Goal: Task Accomplishment & Management: Complete application form

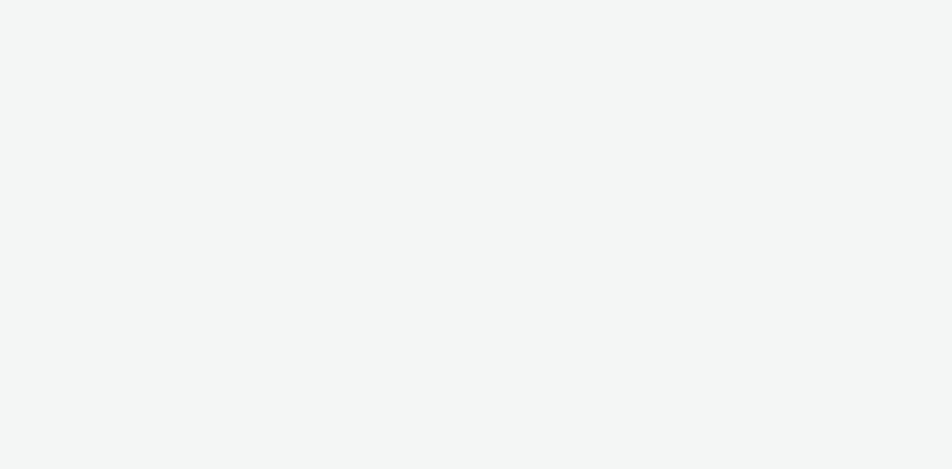
select select "d07aba32-d775-4fed-a722-f10c6504dd64"
select select "f97d6638-e0a1-4f7a-bf46-55015878e29e"
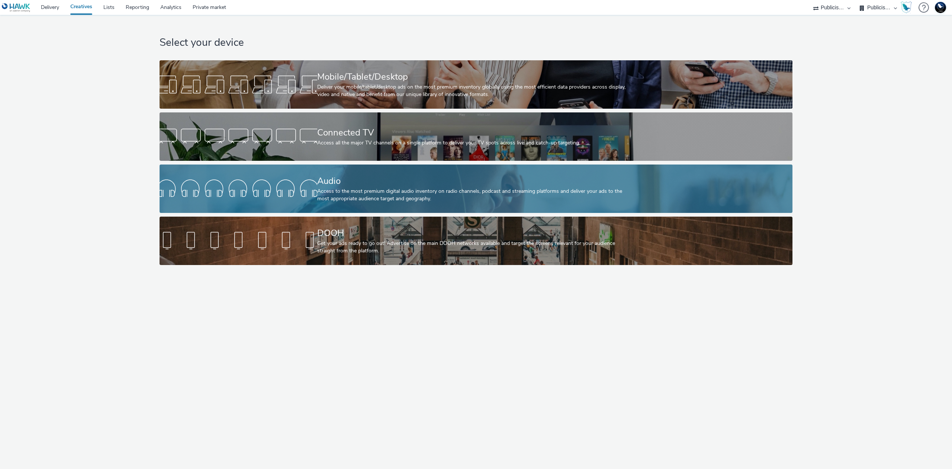
click at [409, 193] on div "Access to the most premium digital audio inventory on radio channels, podcast a…" at bounding box center [474, 194] width 315 height 15
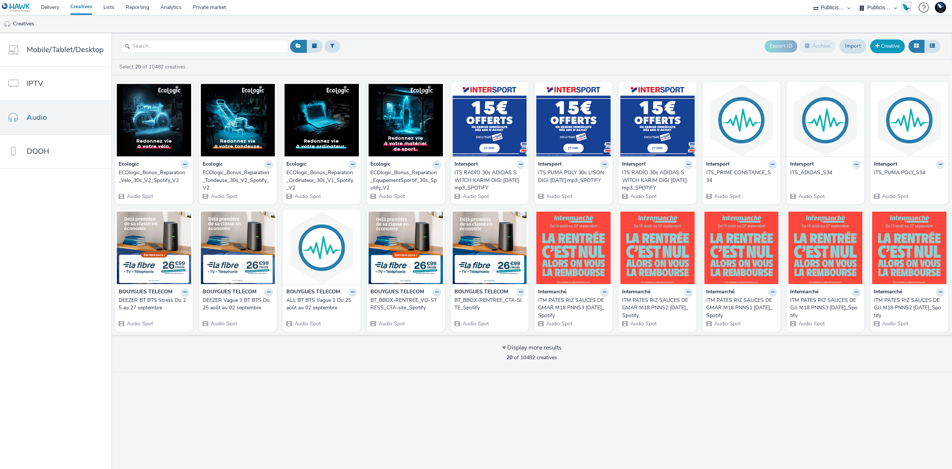
click at [884, 46] on link "Creative" at bounding box center [887, 45] width 35 height 13
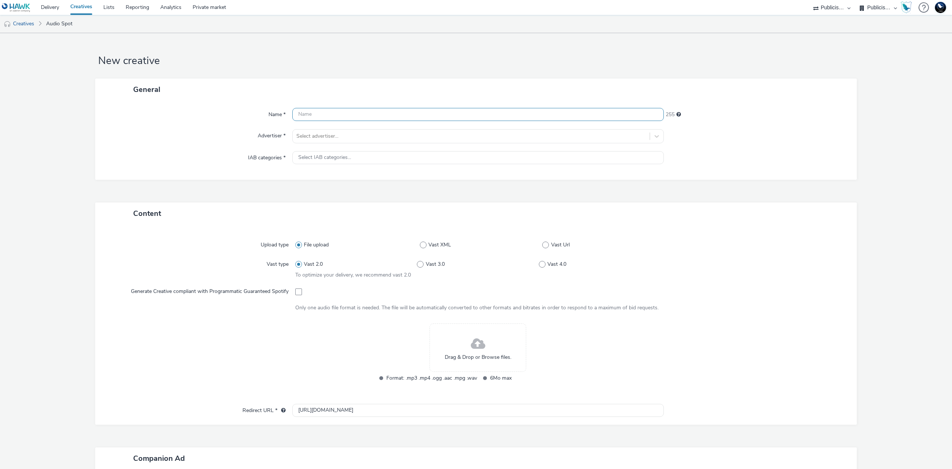
click at [546, 119] on input "text" at bounding box center [477, 114] width 371 height 13
type input "Ecologic_Bonus_Reparation_Velo_30s_VF"
click at [561, 135] on div at bounding box center [471, 136] width 350 height 9
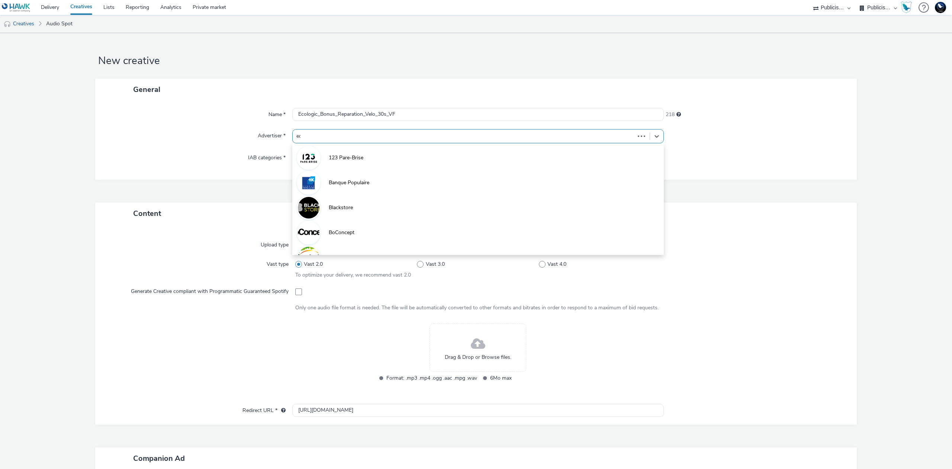
type input "eco"
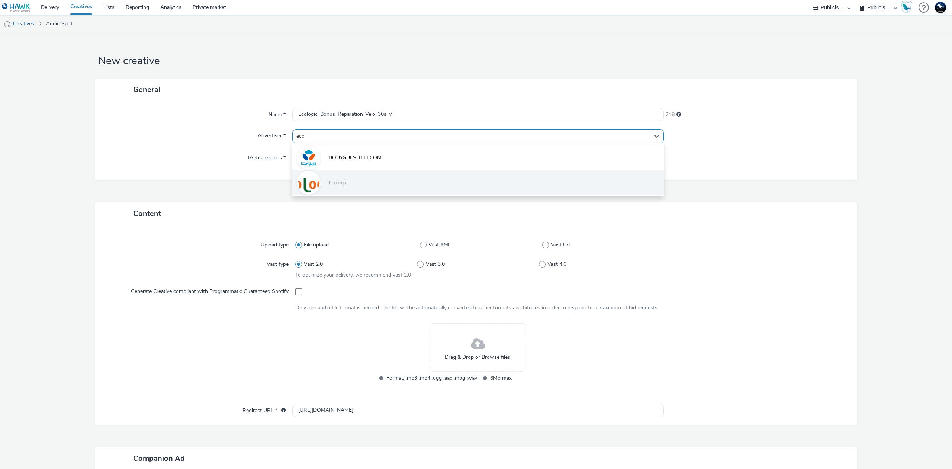
click at [553, 188] on li "Ecologic" at bounding box center [477, 182] width 371 height 25
type input "http://www.ecologic"
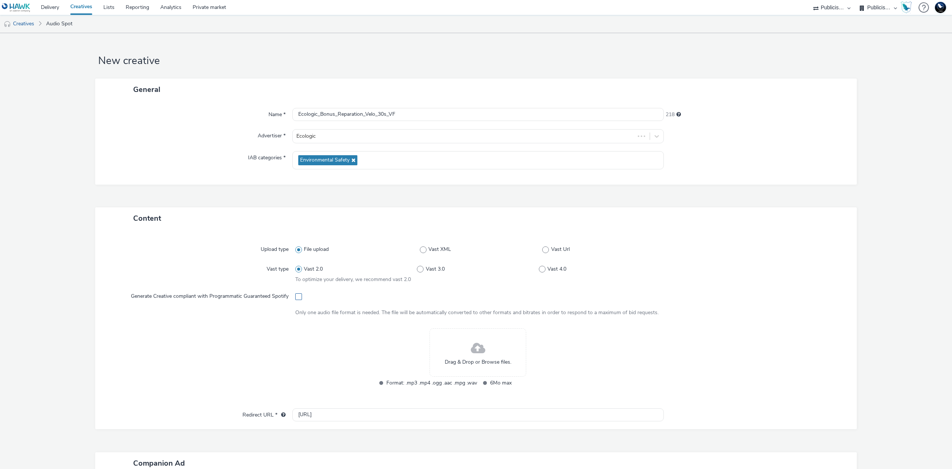
click at [296, 296] on span at bounding box center [298, 296] width 7 height 7
checkbox input "true"
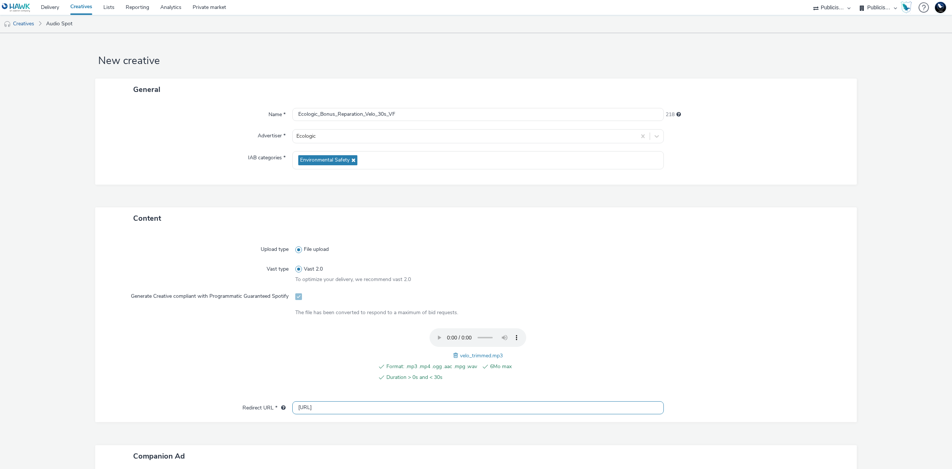
click at [539, 405] on input "http://www.ecologic" at bounding box center [477, 407] width 371 height 13
paste input "s://www.e-reparation.eco/?mtm_campaign=campagne-reparation-multifilieres-2025&m…"
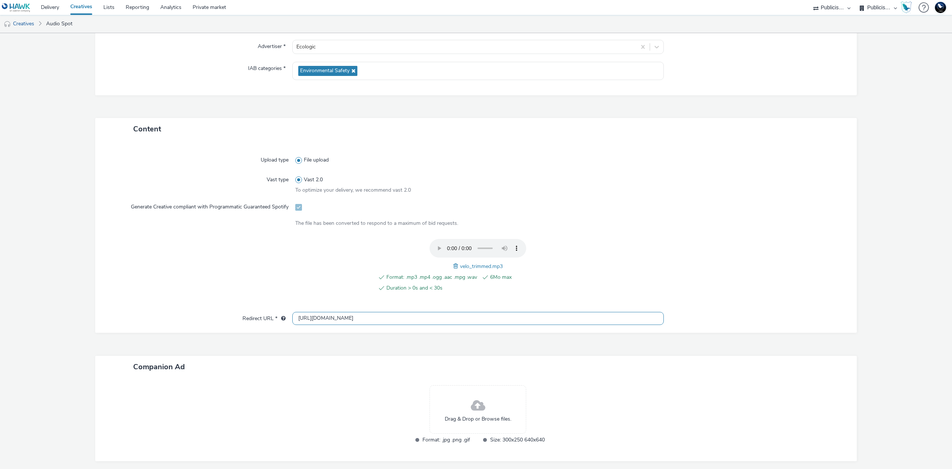
scroll to position [123, 0]
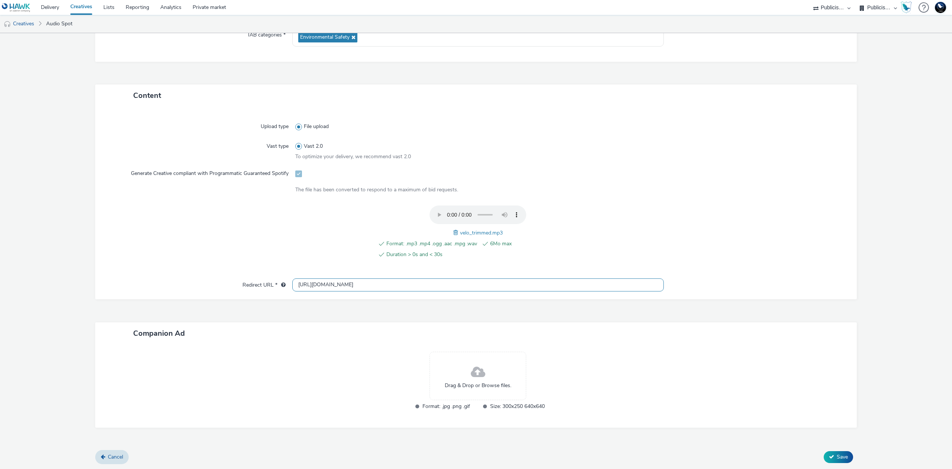
type input "https://www.e-reparation.eco/?mtm_campaign=campagne-reparation-multifilieres-20…"
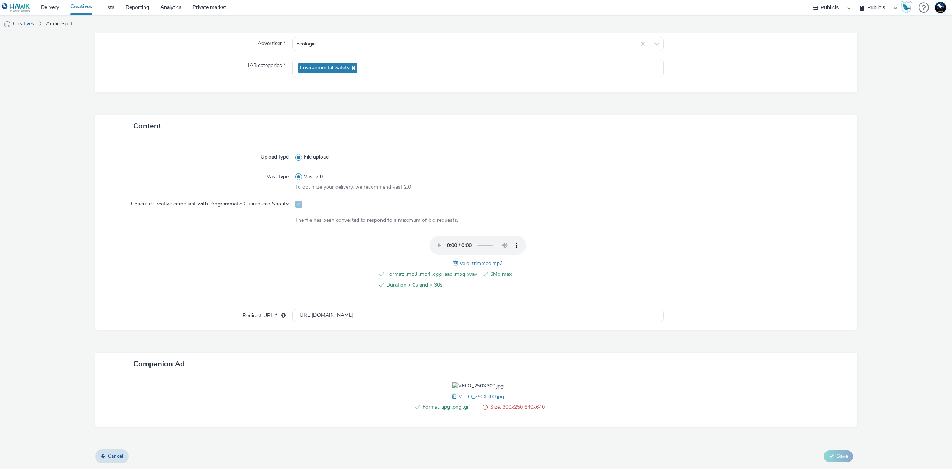
click at [452, 400] on span at bounding box center [455, 396] width 7 height 8
click at [837, 456] on span "Save" at bounding box center [842, 455] width 11 height 7
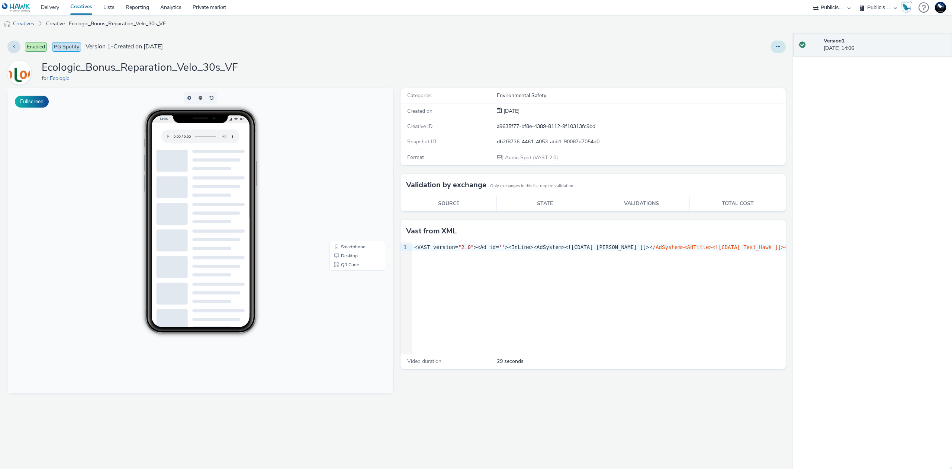
click at [775, 44] on button at bounding box center [777, 47] width 15 height 13
click at [768, 77] on link "Duplicate" at bounding box center [758, 76] width 56 height 15
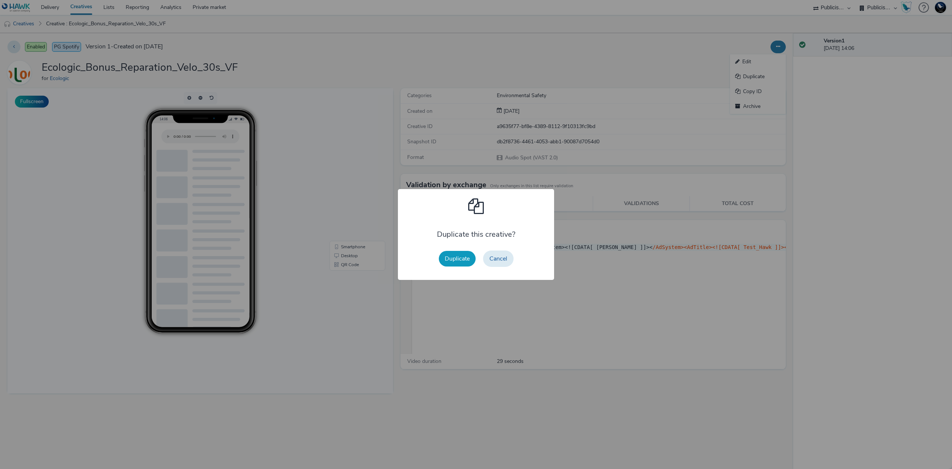
click at [472, 258] on button "Duplicate" at bounding box center [457, 259] width 37 height 16
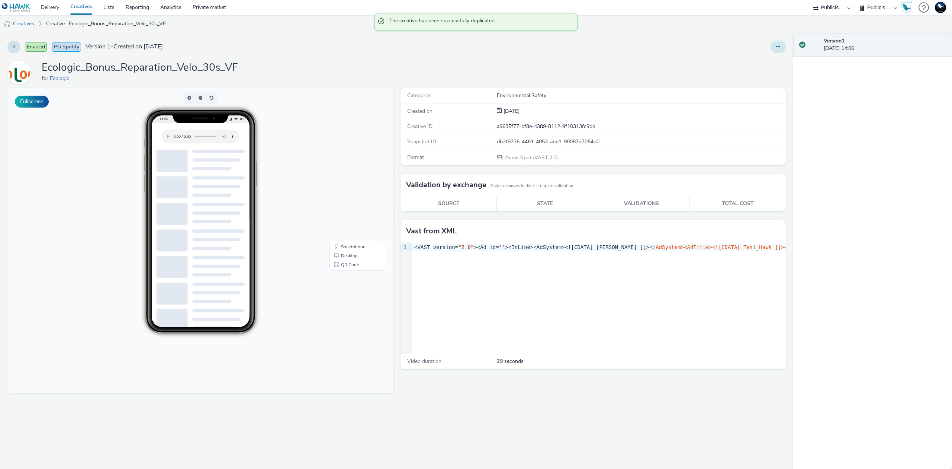
click at [782, 51] on button at bounding box center [777, 47] width 15 height 13
click at [765, 60] on link "Edit" at bounding box center [758, 61] width 56 height 15
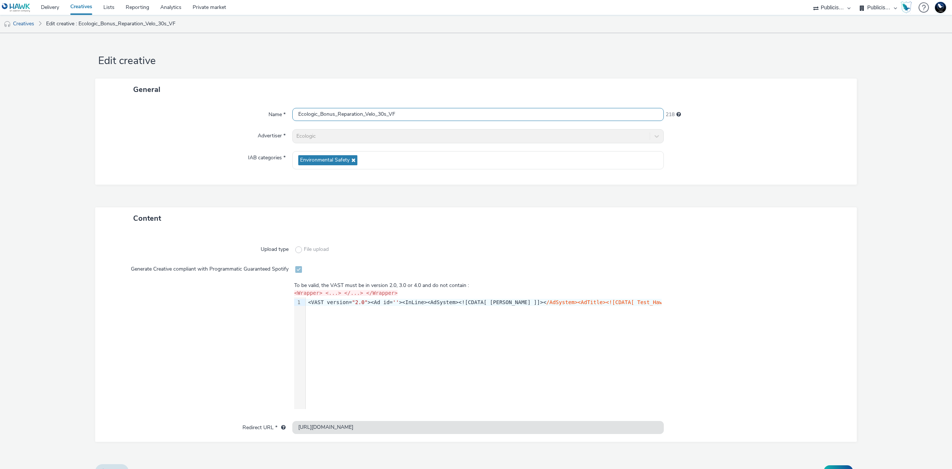
drag, startPoint x: 335, startPoint y: 110, endPoint x: 359, endPoint y: 109, distance: 23.8
click at [359, 109] on input "Ecologic_Bonus_Reparation_Velo_30s_VF" at bounding box center [477, 114] width 371 height 13
drag, startPoint x: 364, startPoint y: 111, endPoint x: 372, endPoint y: 110, distance: 8.2
click at [372, 110] on input "Ecologic_Bonus_Reparation_Velo_30s_VF" at bounding box center [477, 114] width 371 height 13
type input "Ecologic_Bonus_Reparation_Tondeuse_30s_VF"
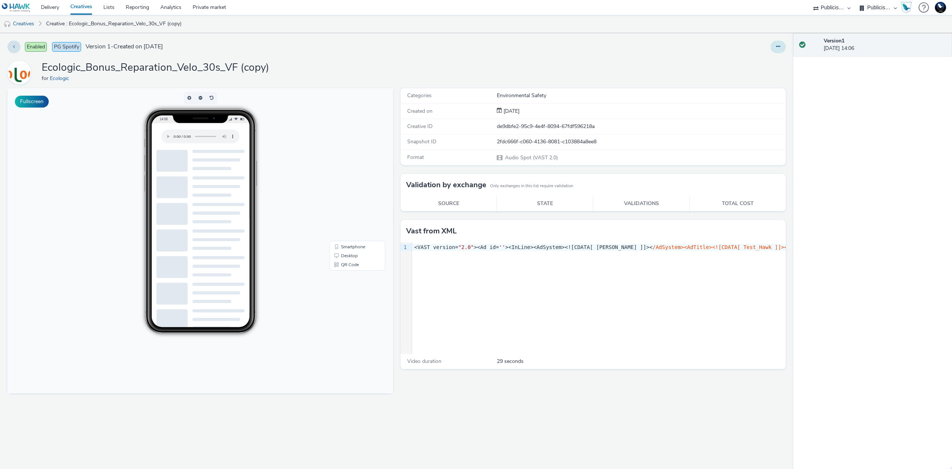
click at [777, 45] on icon at bounding box center [778, 46] width 4 height 5
click at [234, 67] on h1 "Ecologic_Bonus_Reparation_Velo_30s_VF (copy)" at bounding box center [156, 68] width 228 height 14
copy h1 "Ecologic_Bonus_Reparation_Velo_30s_VF (copy)"
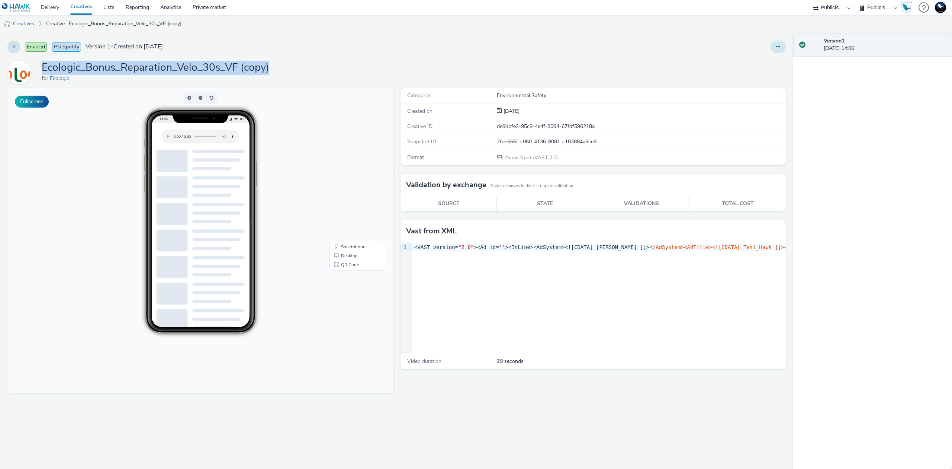
click at [775, 45] on button at bounding box center [777, 47] width 15 height 13
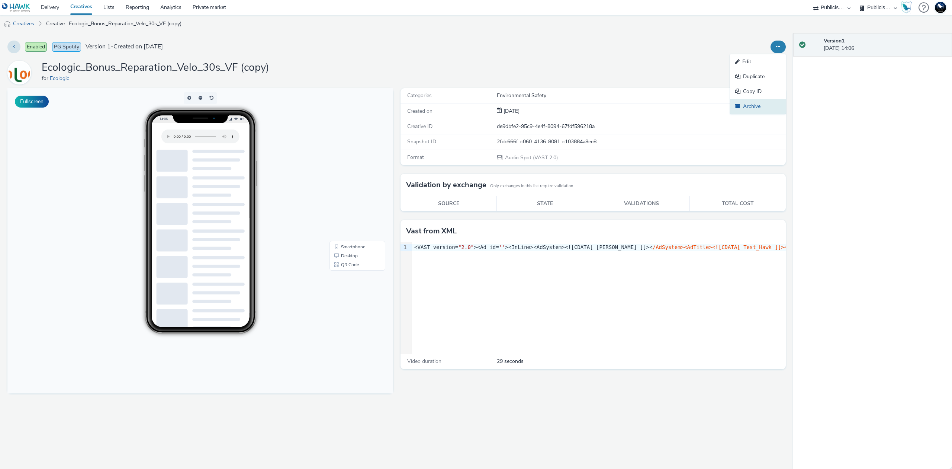
click at [773, 105] on link "Archive" at bounding box center [758, 106] width 56 height 15
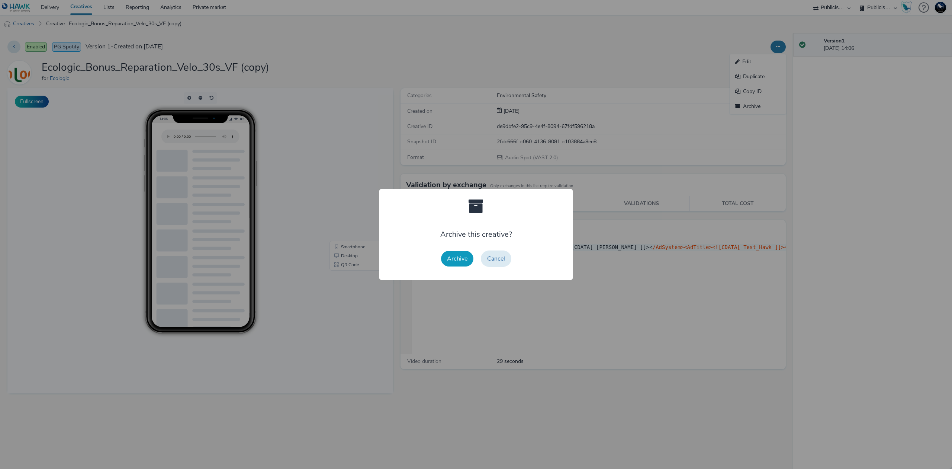
click at [462, 255] on button "Archive" at bounding box center [457, 259] width 32 height 16
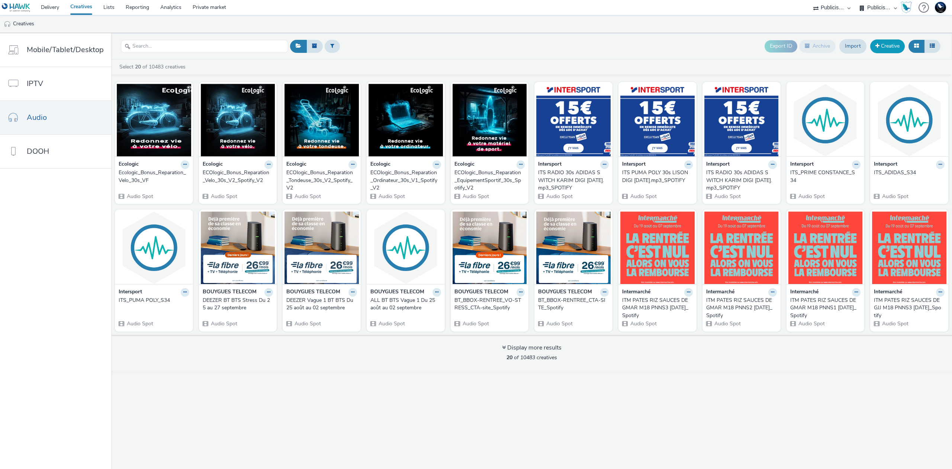
click at [881, 46] on link "Creative" at bounding box center [887, 45] width 35 height 13
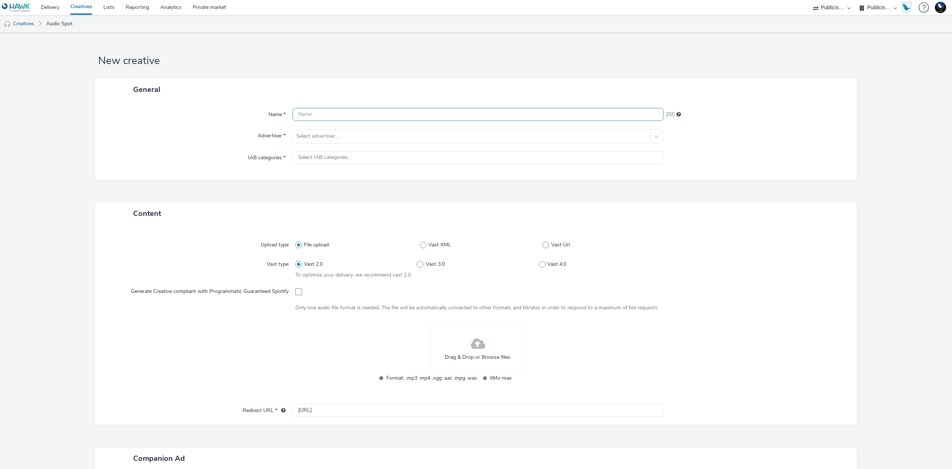
click at [540, 118] on input "text" at bounding box center [477, 114] width 371 height 13
paste input "Ecologic_Bonus_Reparation_Velo_30s_VF (copy)"
drag, startPoint x: 393, startPoint y: 113, endPoint x: 444, endPoint y: 110, distance: 51.0
click at [444, 110] on input "Ecologic_Bonus_Reparation_Velo_30s_VF (copy)" at bounding box center [477, 114] width 371 height 13
drag, startPoint x: 364, startPoint y: 111, endPoint x: 373, endPoint y: 110, distance: 9.7
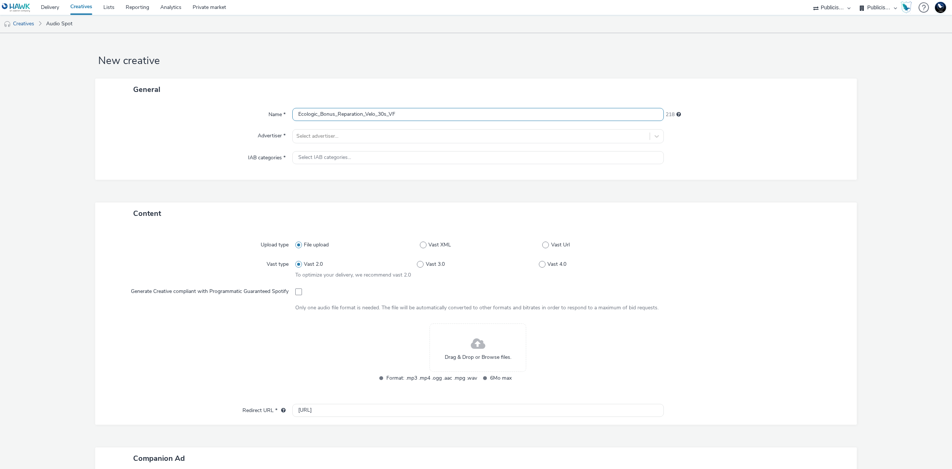
click at [373, 110] on input "Ecologic_Bonus_Reparation_Velo_30s_VF" at bounding box center [477, 114] width 371 height 13
type input "Ecologic_Bonus_Reparation_Tondeuse_30s_VF"
click at [442, 135] on div at bounding box center [471, 136] width 350 height 9
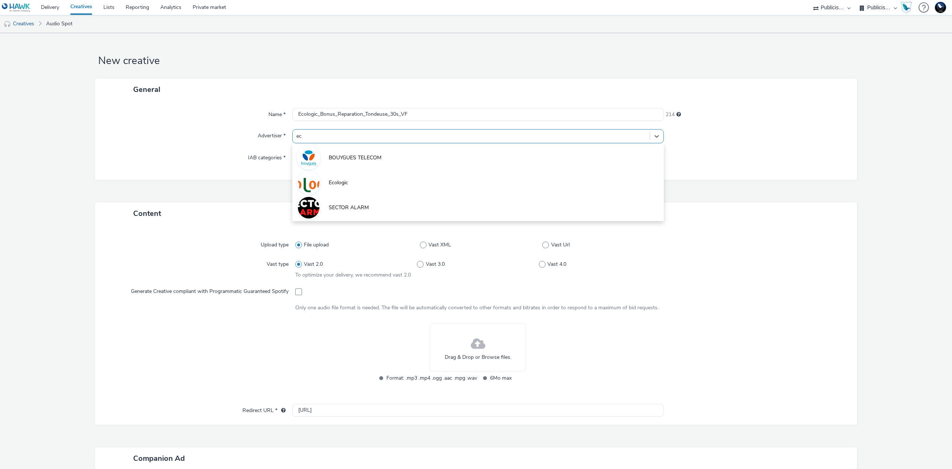
type input "eco"
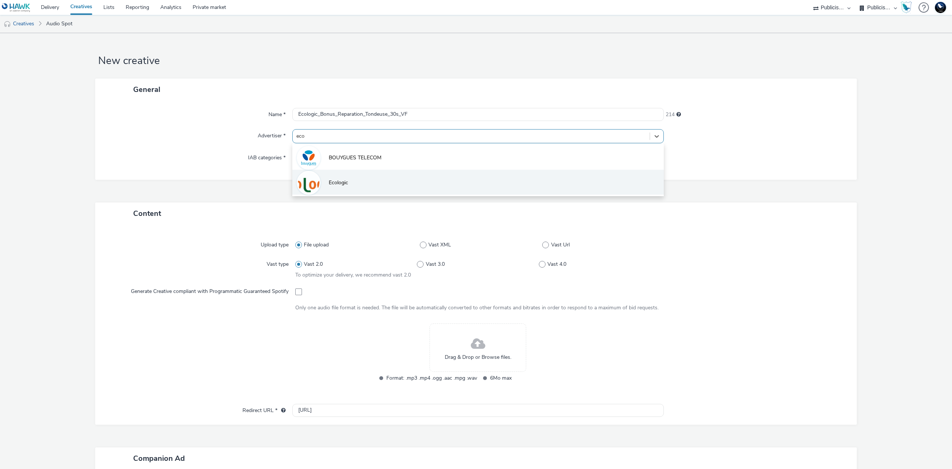
click at [422, 194] on li "Ecologic" at bounding box center [477, 182] width 371 height 25
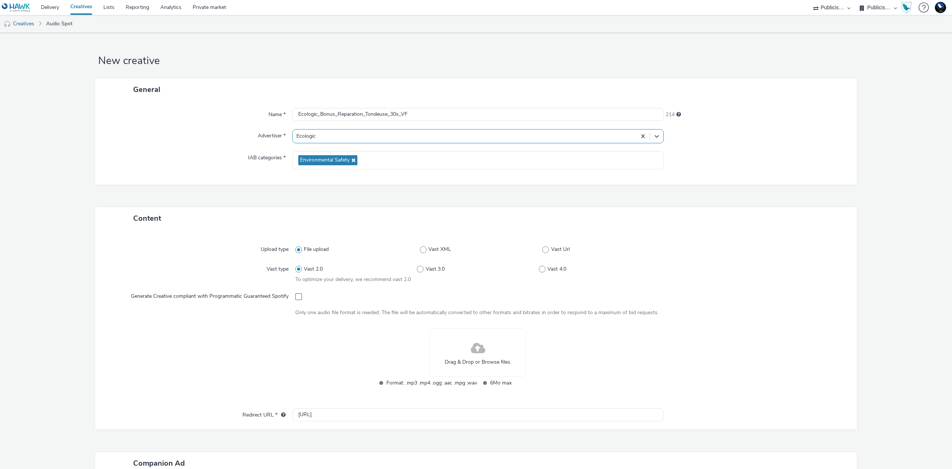
click at [298, 297] on span at bounding box center [298, 296] width 7 height 7
checkbox input "true"
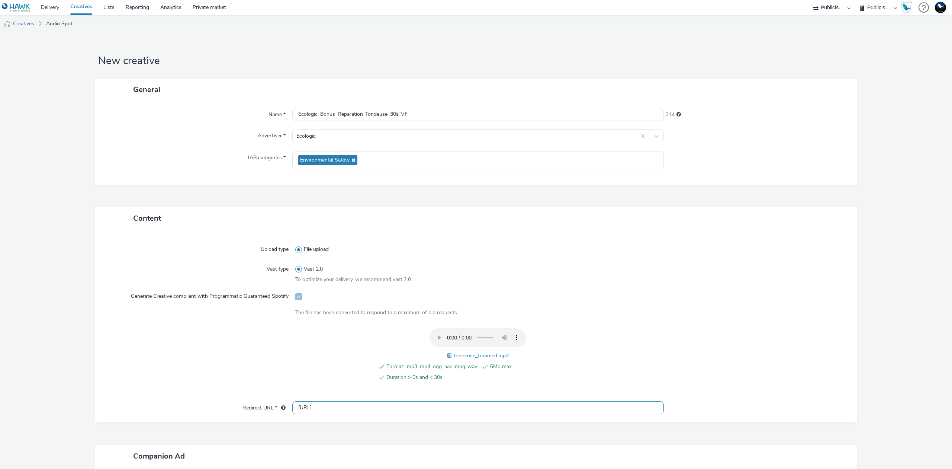
click at [386, 410] on input "http://www.ecologic" at bounding box center [477, 407] width 371 height 13
paste input "s://www.e-reparation.eco/?mtm_campaign=campagne-reparation-multifilieres-2025&m…"
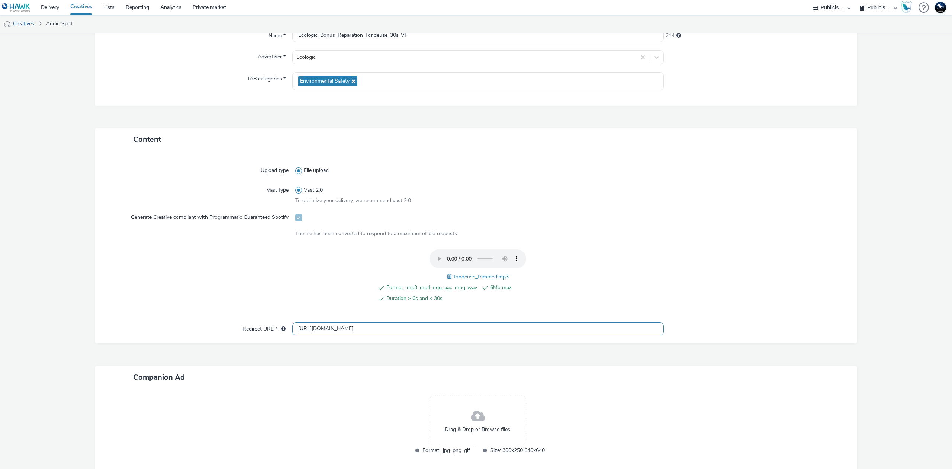
scroll to position [123, 0]
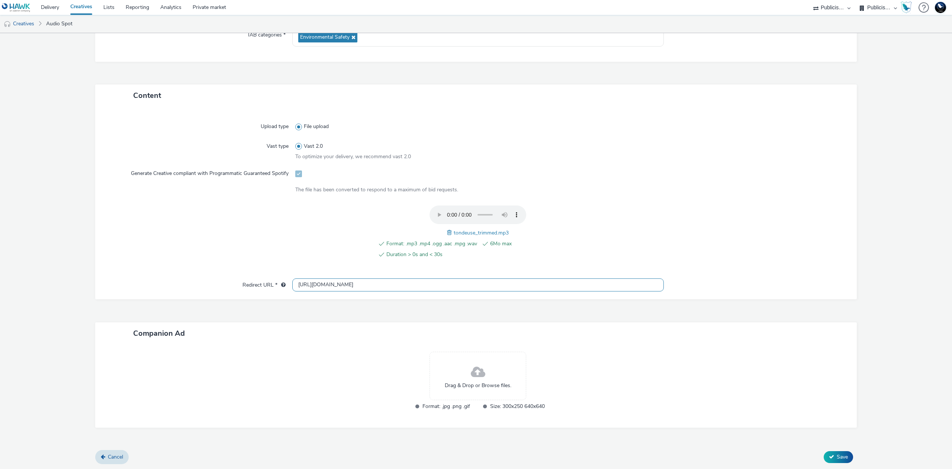
type input "https://www.e-reparation.eco/?mtm_campaign=campagne-reparation-multifilieres-20…"
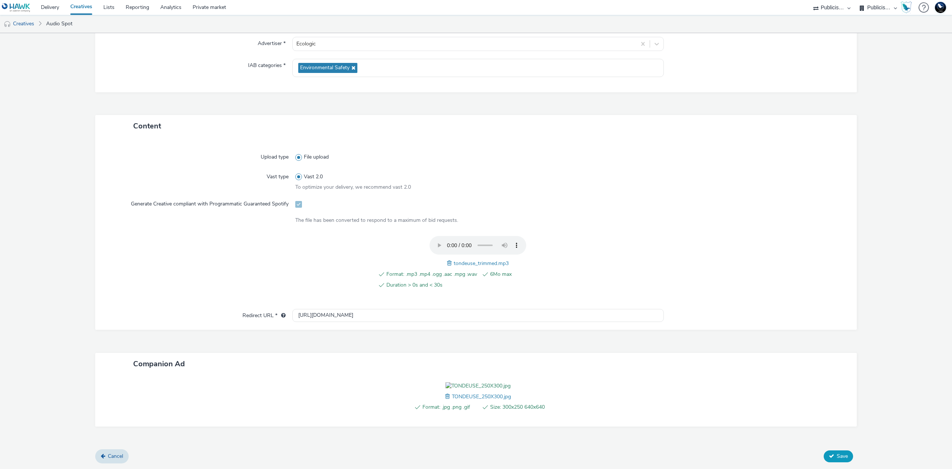
click at [832, 461] on button "Save" at bounding box center [838, 456] width 29 height 12
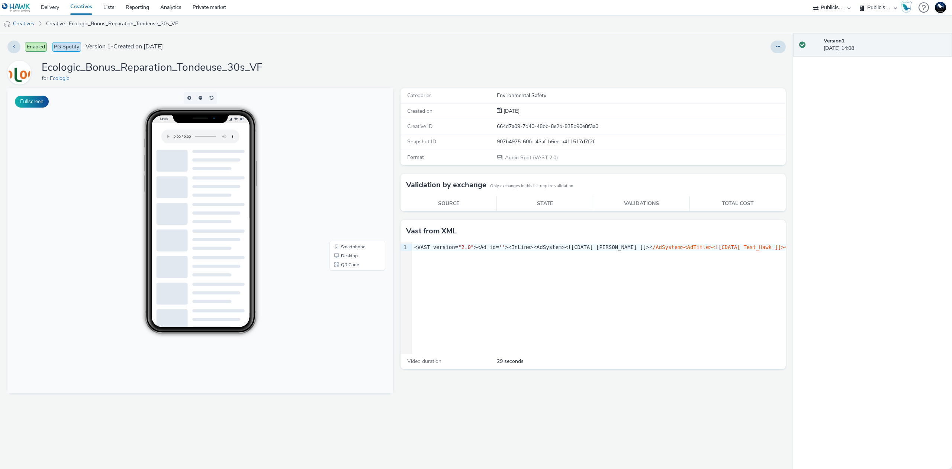
click at [221, 67] on h1 "Ecologic_Bonus_Reparation_Tondeuse_30s_VF" at bounding box center [152, 68] width 221 height 14
copy h1 "Ecologic_Bonus_Reparation_Tondeuse_30s_VF"
click at [32, 24] on link "Creatives" at bounding box center [19, 24] width 38 height 18
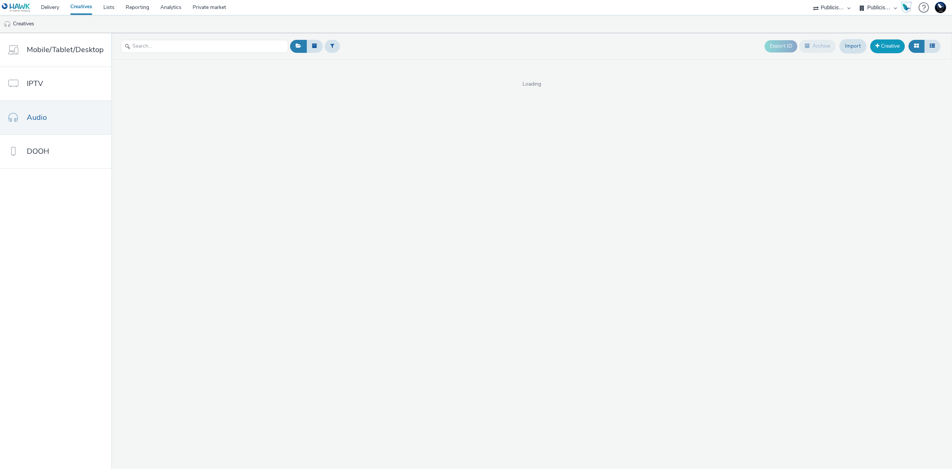
click at [880, 47] on link "Creative" at bounding box center [887, 45] width 35 height 13
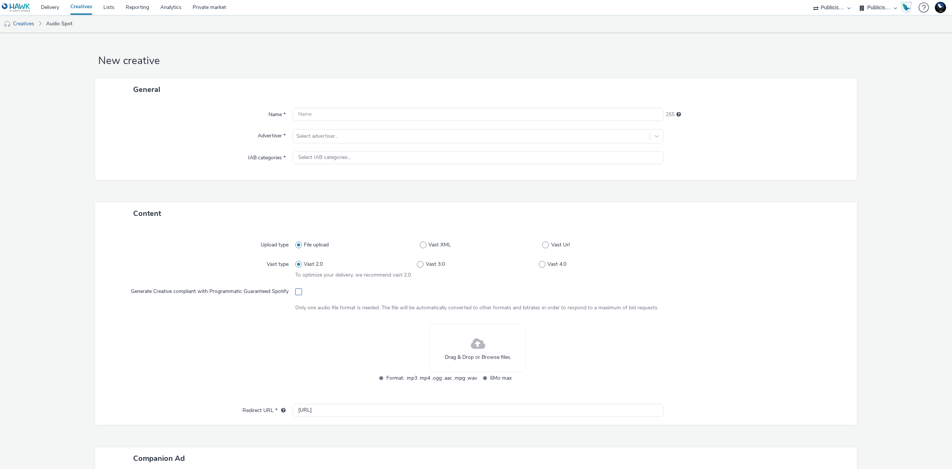
click at [297, 291] on span at bounding box center [298, 291] width 7 height 7
checkbox input "true"
click at [406, 429] on div "Upload type File upload Vast type Vast 2.0 To optimize your delivery, we recomm…" at bounding box center [476, 330] width 762 height 210
click at [410, 422] on input "http://www.ecologic" at bounding box center [477, 420] width 371 height 13
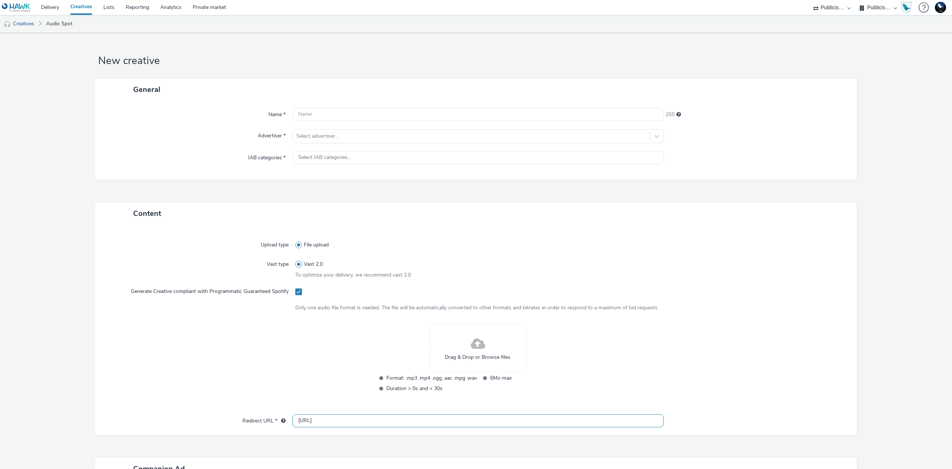
click at [410, 422] on input "http://www.ecologic" at bounding box center [477, 420] width 371 height 13
paste input "s://www.e-reparation.eco/?mtm_campaign=campagne-reparation-multifilieres-2025&m…"
type input "https://www.e-reparation.eco/?mtm_campaign=campagne-reparation-multifilieres-20…"
click at [593, 109] on input "text" at bounding box center [477, 114] width 371 height 13
paste input "Ecologic_Bonus_Reparation_Ordinateur_30s_VF"
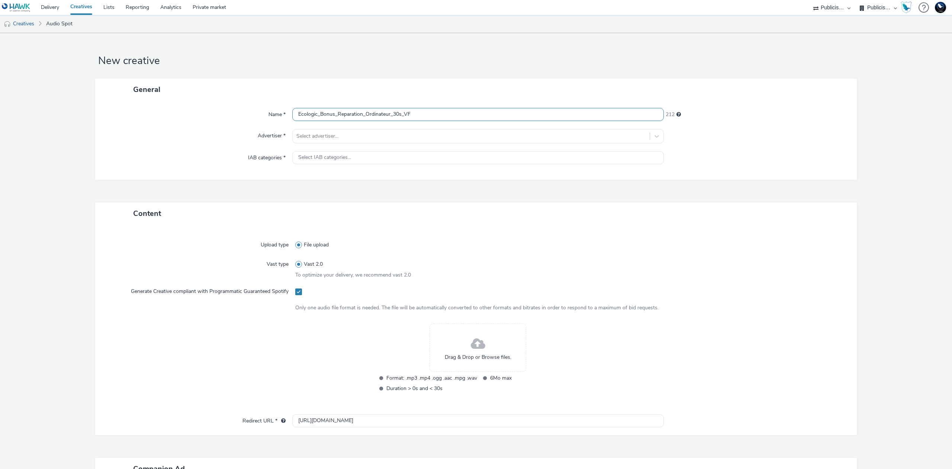
drag, startPoint x: 363, startPoint y: 110, endPoint x: 388, endPoint y: 107, distance: 25.4
click at [388, 108] on input "Ecologic_Bonus_Reparation_Ordinateur_30s_VF" at bounding box center [477, 114] width 371 height 13
type input "Ecologic_Bonus_Reparation_EquipementSportif_30s_VF"
click at [405, 134] on div at bounding box center [471, 136] width 350 height 9
type input "ecol"
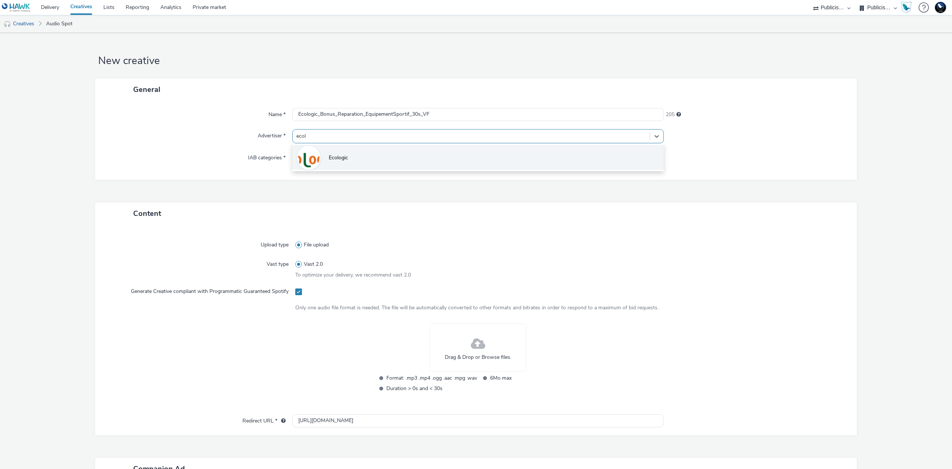
click at [412, 155] on li "Ecologic" at bounding box center [477, 157] width 371 height 25
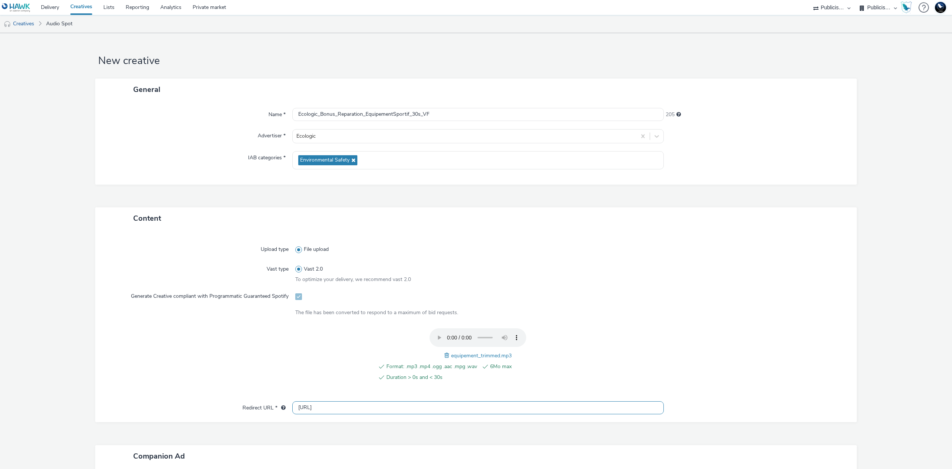
click at [538, 411] on input "http://www.ecologic" at bounding box center [477, 407] width 371 height 13
paste input "s://www.e-reparation.eco/?mtm_campaign=campagne-reparation-multifilieres-2025&m…"
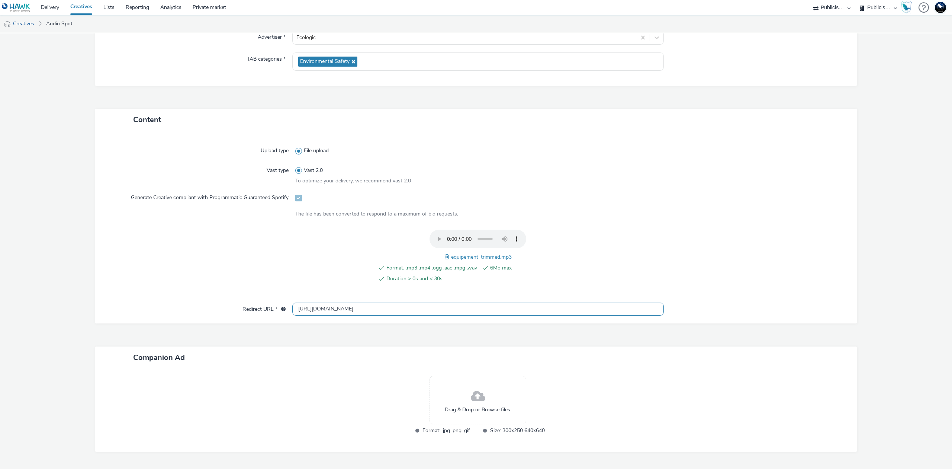
scroll to position [99, 0]
type input "https://www.e-reparation.eco/?mtm_campaign=campagne-reparation-multifilieres-20…"
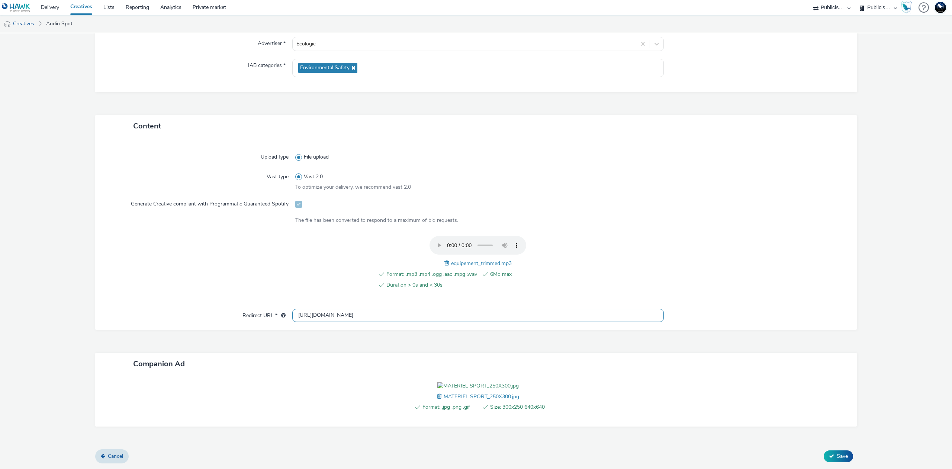
scroll to position [134, 0]
click at [837, 452] on span "Save" at bounding box center [842, 455] width 11 height 7
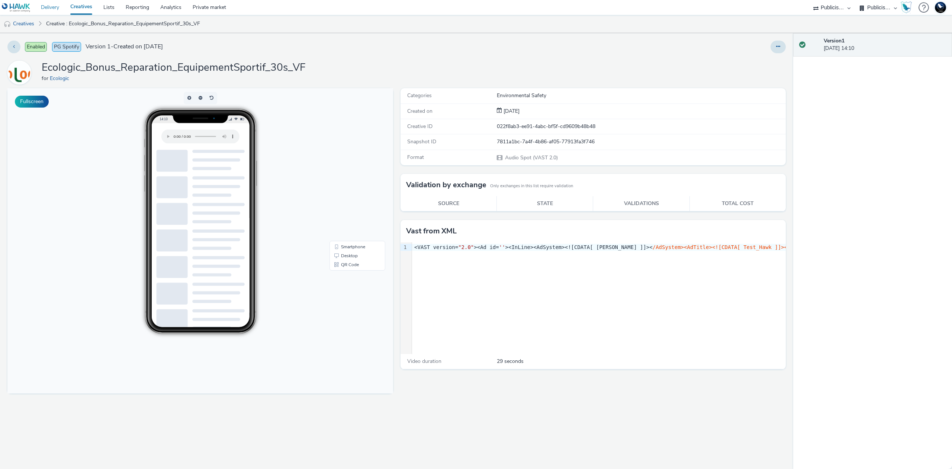
drag, startPoint x: 29, startPoint y: 23, endPoint x: 59, endPoint y: 5, distance: 35.0
click at [29, 23] on link "Creatives" at bounding box center [19, 24] width 38 height 18
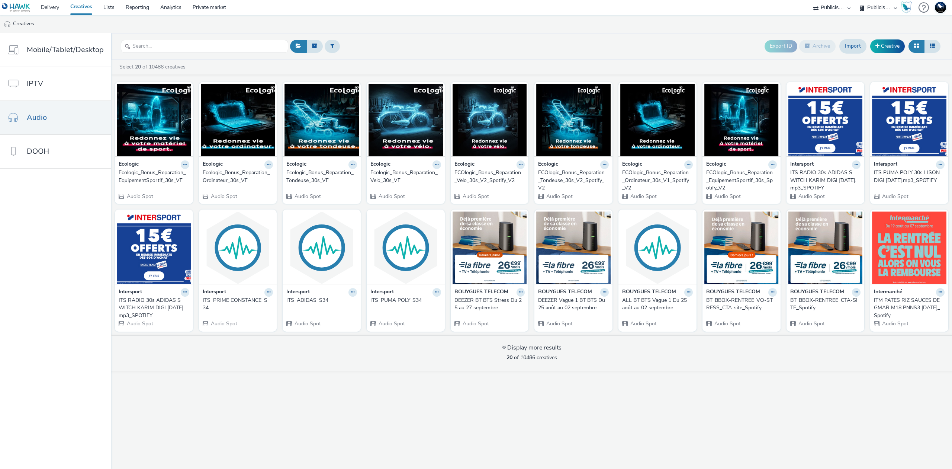
click at [381, 181] on div "Ecologic_Bonus_Reparation_Velo_30s_VF" at bounding box center [404, 176] width 68 height 15
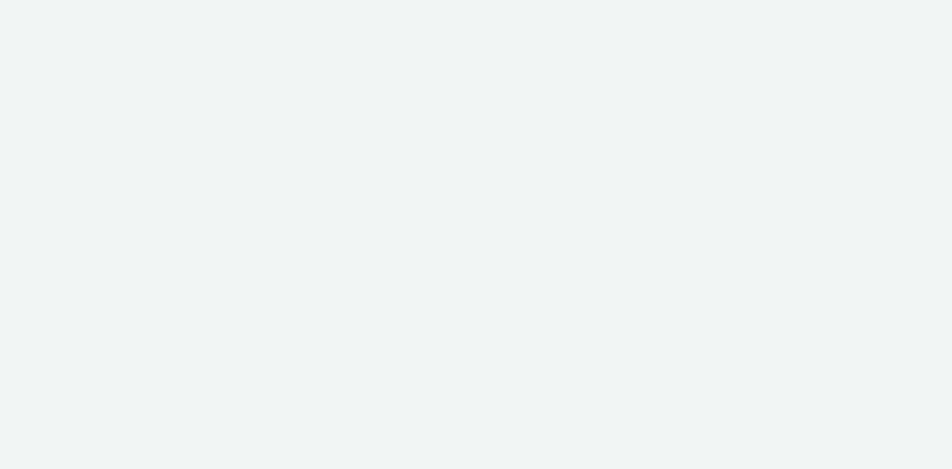
select select "d07aba32-d775-4fed-a722-f10c6504dd64"
select select "f97d6638-e0a1-4f7a-bf46-55015878e29e"
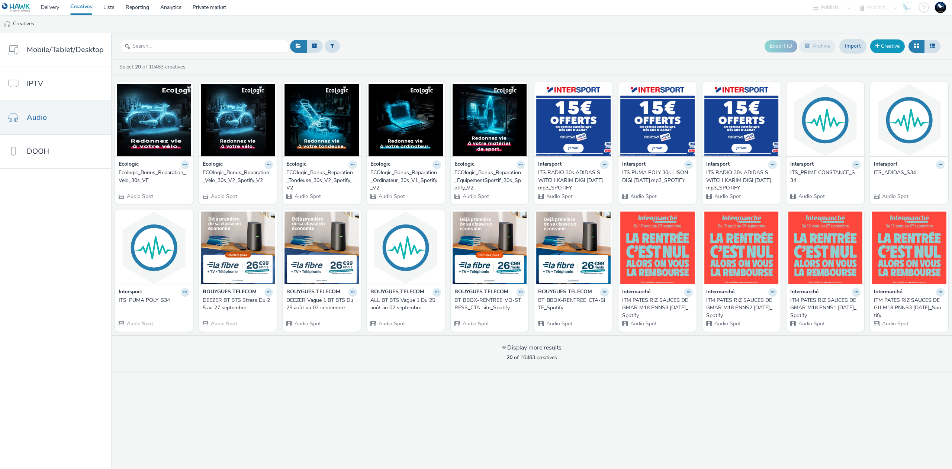
click at [878, 45] on span at bounding box center [877, 45] width 4 height 5
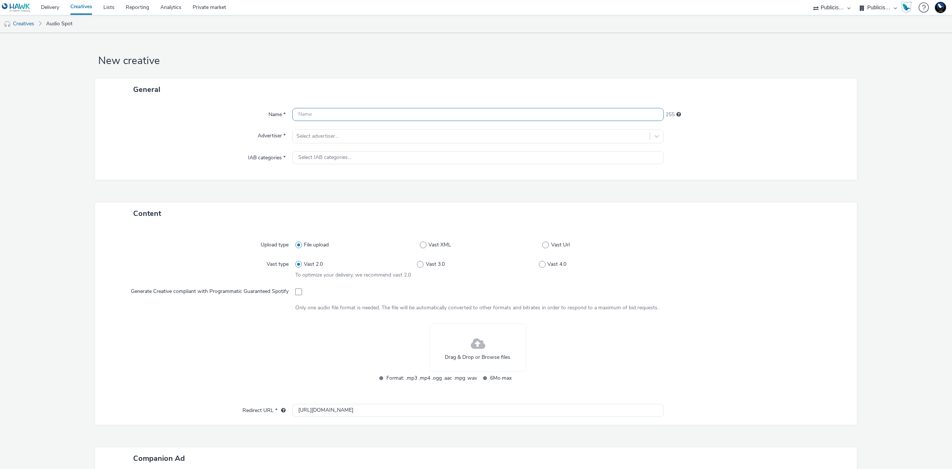
paste input "Ecologic_Bonus_Reparation_Tondeuse_30s_VF"
drag, startPoint x: 363, startPoint y: 110, endPoint x: 385, endPoint y: 111, distance: 21.2
click at [385, 111] on input "Ecologic_Bonus_Reparation_Tondeuse_30s_VF" at bounding box center [477, 114] width 371 height 13
type input "Ecologic_Bonus_Reparation_Ordinateur_30s_VF"
click at [440, 137] on div at bounding box center [471, 136] width 350 height 9
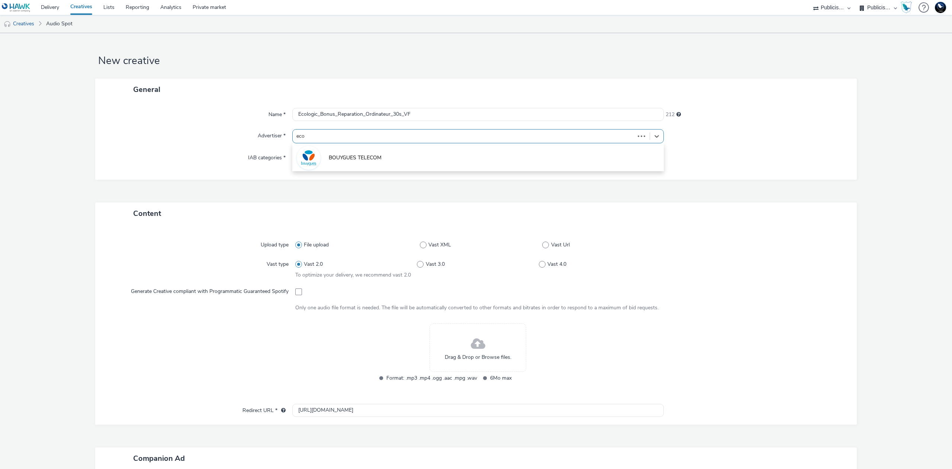
type input "ecol"
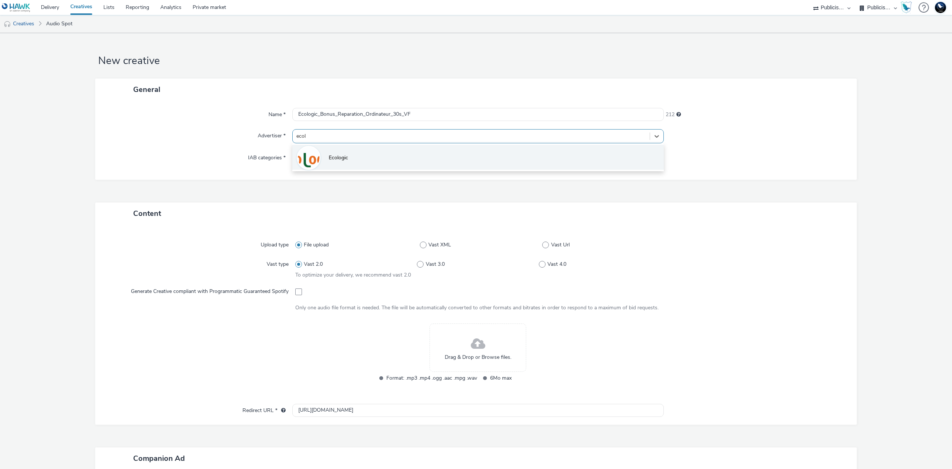
click at [441, 150] on li "Ecologic" at bounding box center [477, 157] width 371 height 25
type input "http://www.ecologic"
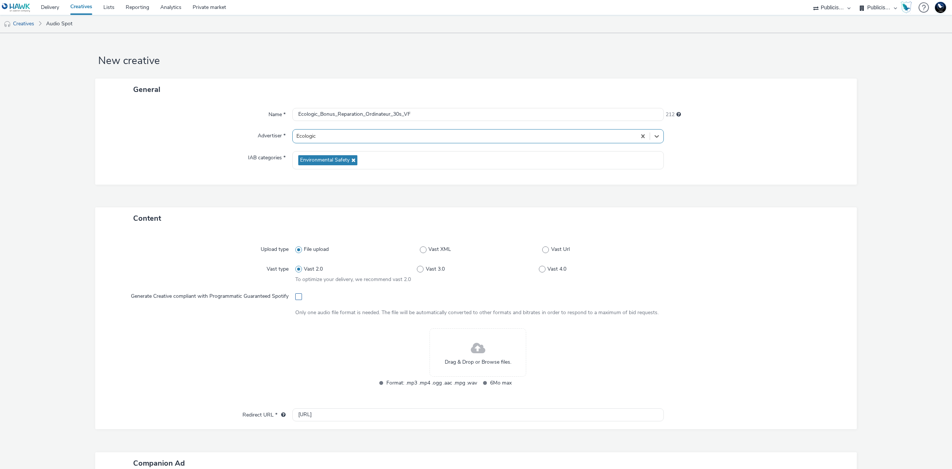
click at [299, 299] on span at bounding box center [298, 296] width 7 height 7
checkbox input "true"
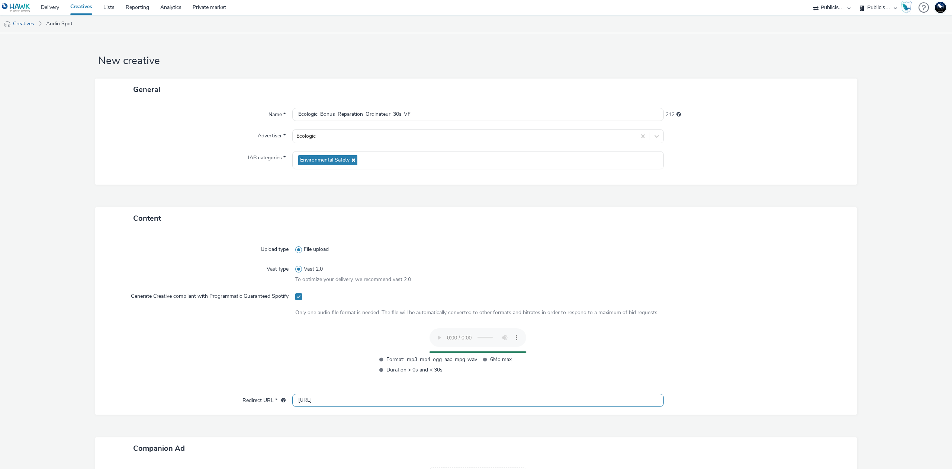
click at [621, 403] on input "http://www.ecologic" at bounding box center [477, 399] width 371 height 13
paste input "s://www.e-reparation.eco/?mtm_campaign=campagne-reparation-multifilieres-2025&m…"
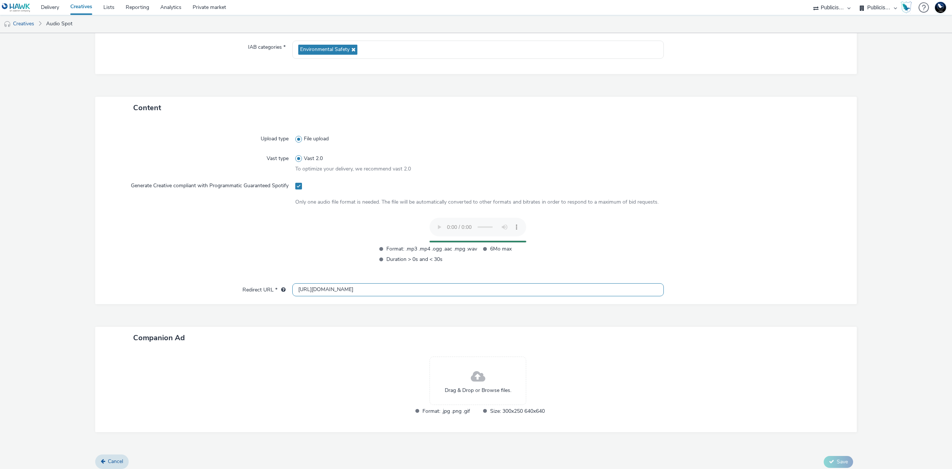
scroll to position [116, 0]
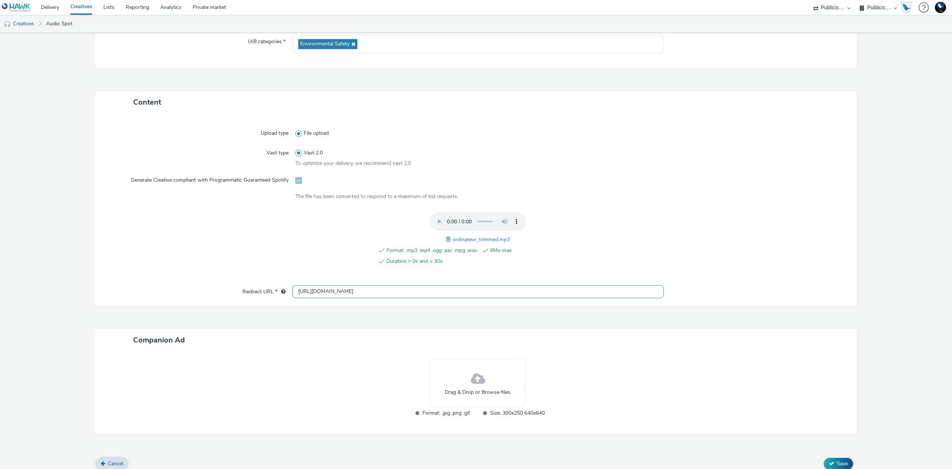
type input "https://www.e-reparation.eco/?mtm_campaign=campagne-reparation-multifilieres-20…"
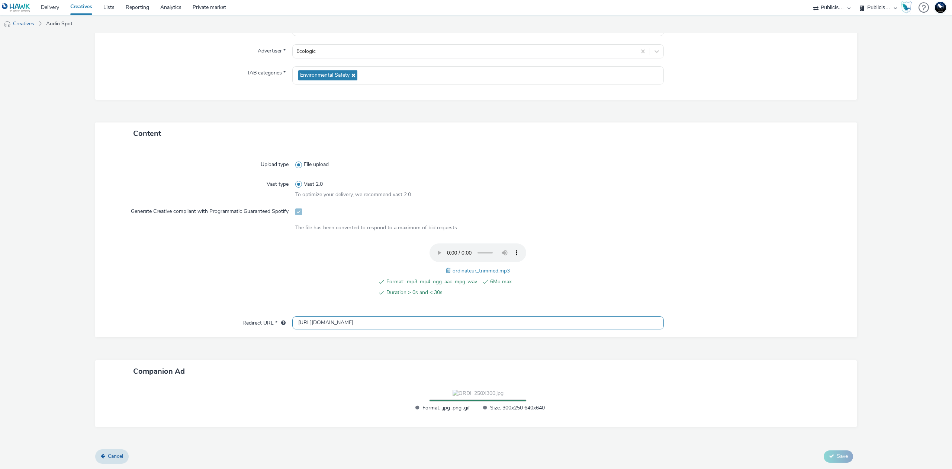
scroll to position [127, 0]
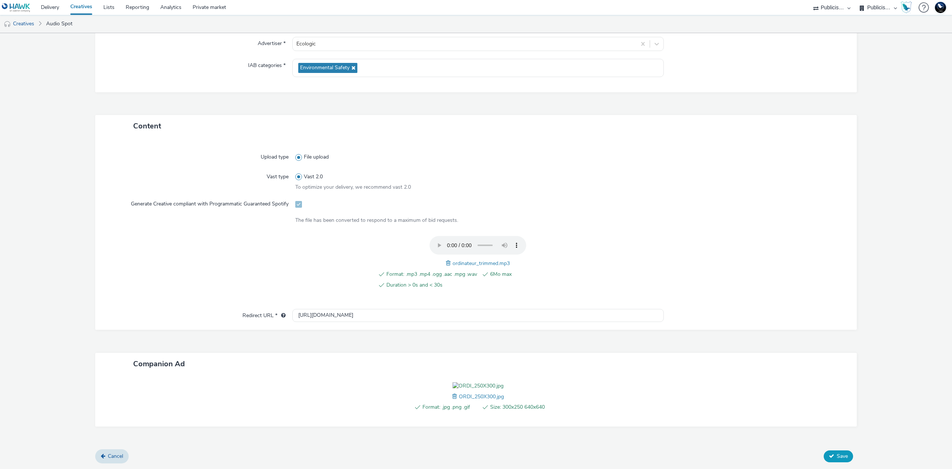
click at [839, 459] on span "Save" at bounding box center [842, 455] width 11 height 7
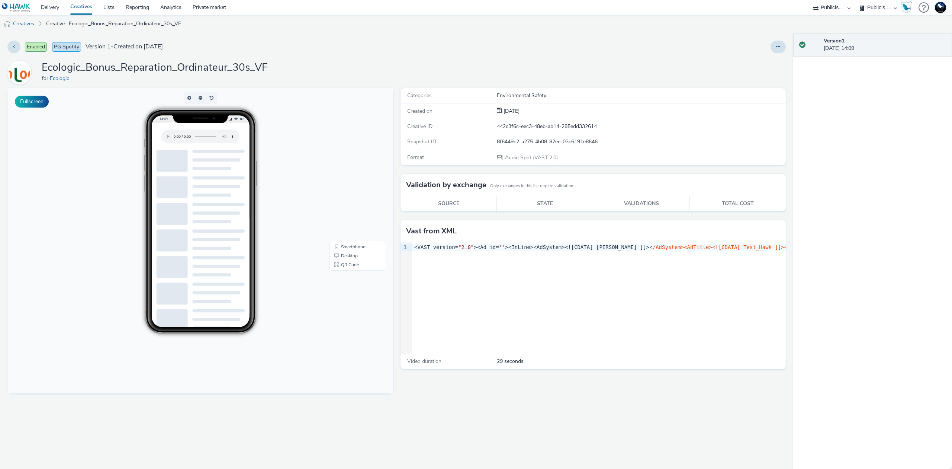
click at [225, 66] on h1 "Ecologic_Bonus_Reparation_Ordinateur_30s_VF" at bounding box center [155, 68] width 226 height 14
copy h1 "Ecologic_Bonus_Reparation_Ordinateur_30s_VF"
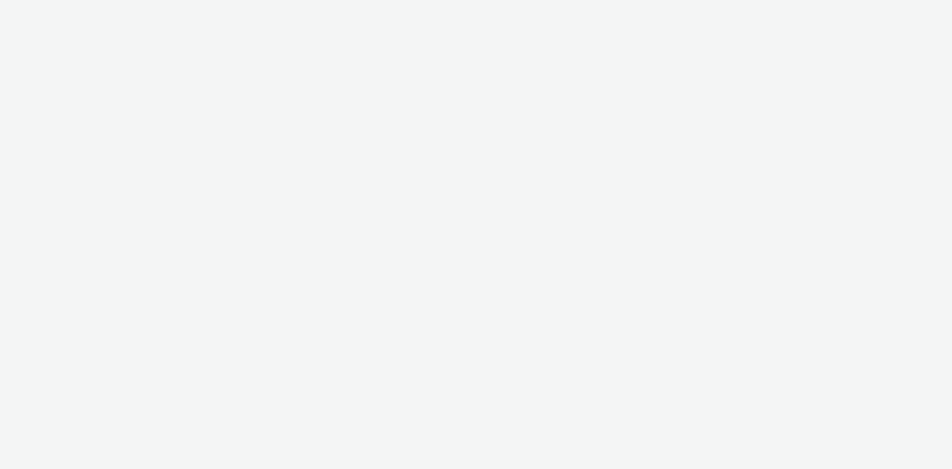
select select "d07aba32-d775-4fed-a722-f10c6504dd64"
select select "f97d6638-e0a1-4f7a-bf46-55015878e29e"
select select "d07aba32-d775-4fed-a722-f10c6504dd64"
select select "f97d6638-e0a1-4f7a-bf46-55015878e29e"
select select "d07aba32-d775-4fed-a722-f10c6504dd64"
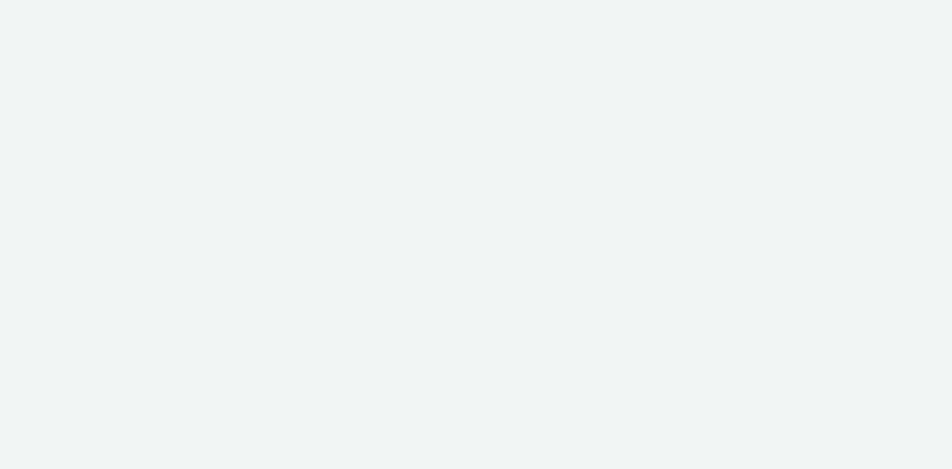
select select "f97d6638-e0a1-4f7a-bf46-55015878e29e"
select select "d07aba32-d775-4fed-a722-f10c6504dd64"
select select "f97d6638-e0a1-4f7a-bf46-55015878e29e"
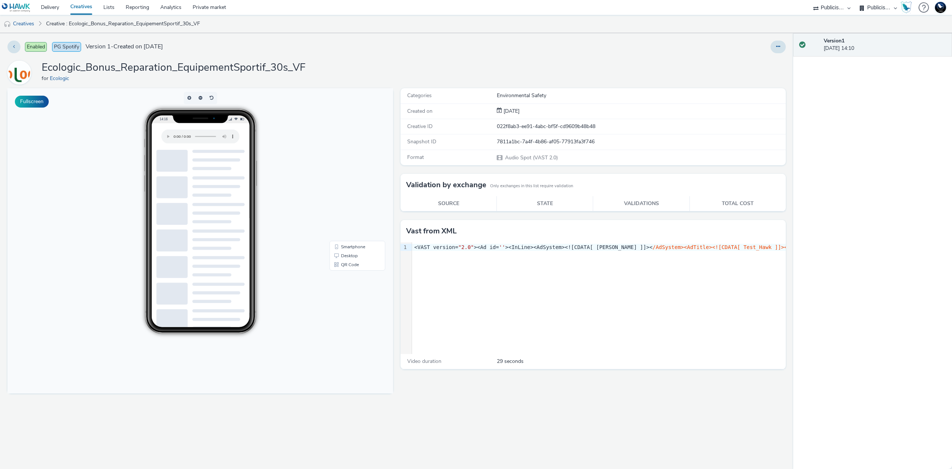
click at [551, 143] on div "7811a1bc-7a4f-4b86-af05-77913fa3f746" at bounding box center [641, 141] width 289 height 7
copy div "7811a1bc-7a4f-4b86-af05-77913fa3f746"
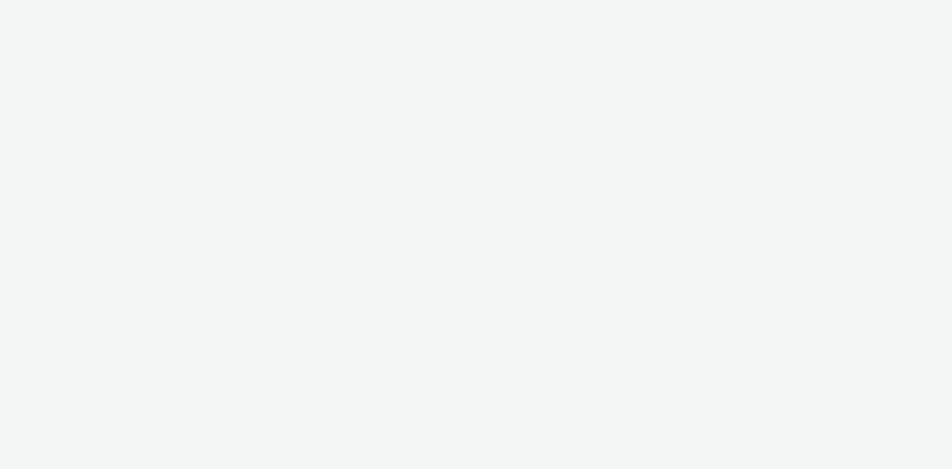
select select "d07aba32-d775-4fed-a722-f10c6504dd64"
select select "f97d6638-e0a1-4f7a-bf46-55015878e29e"
select select "d07aba32-d775-4fed-a722-f10c6504dd64"
select select "f97d6638-e0a1-4f7a-bf46-55015878e29e"
select select "d07aba32-d775-4fed-a722-f10c6504dd64"
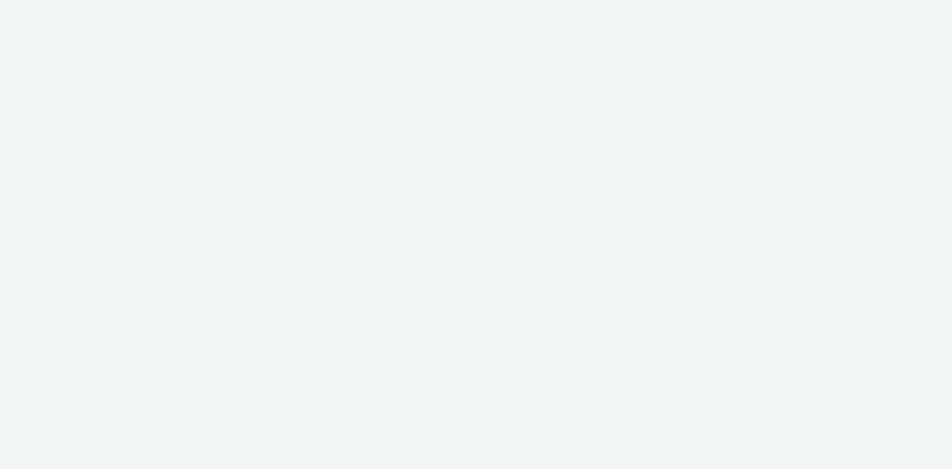
select select "f97d6638-e0a1-4f7a-bf46-55015878e29e"
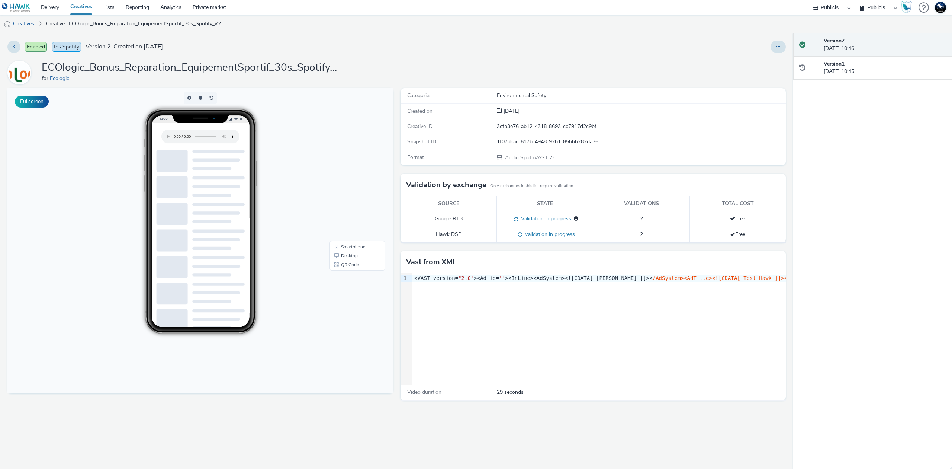
click at [587, 143] on div "1f07dcae-617b-4948-92b1-85bbb282da36" at bounding box center [641, 141] width 289 height 7
copy div "1f07dcae-617b-4948-92b1-85bbb282da36"
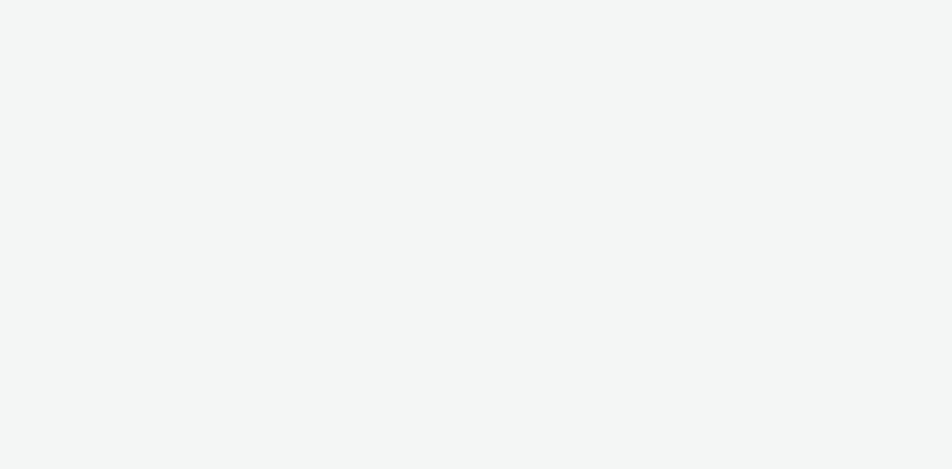
select select "d07aba32-d775-4fed-a722-f10c6504dd64"
select select "f97d6638-e0a1-4f7a-bf46-55015878e29e"
select select "d07aba32-d775-4fed-a722-f10c6504dd64"
select select "f97d6638-e0a1-4f7a-bf46-55015878e29e"
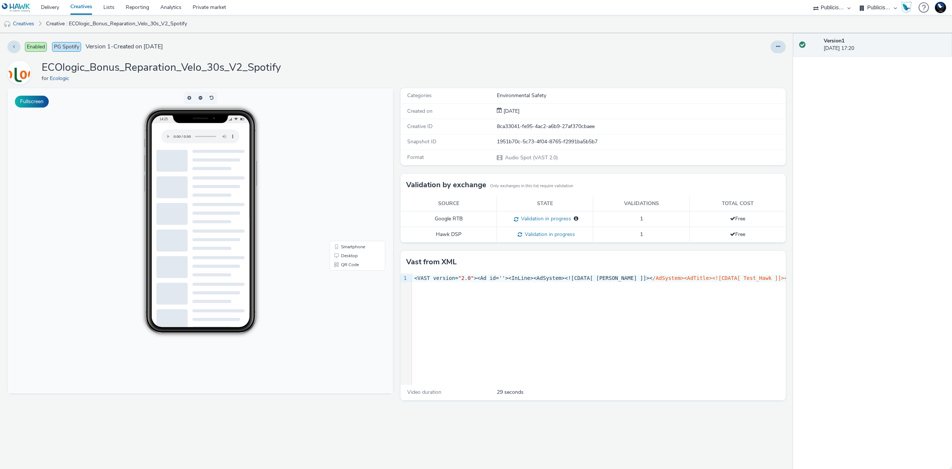
click at [794, 309] on div "Version 1 08 August 2025, 17:20" at bounding box center [872, 250] width 159 height 435
